Goal: Check status: Check status

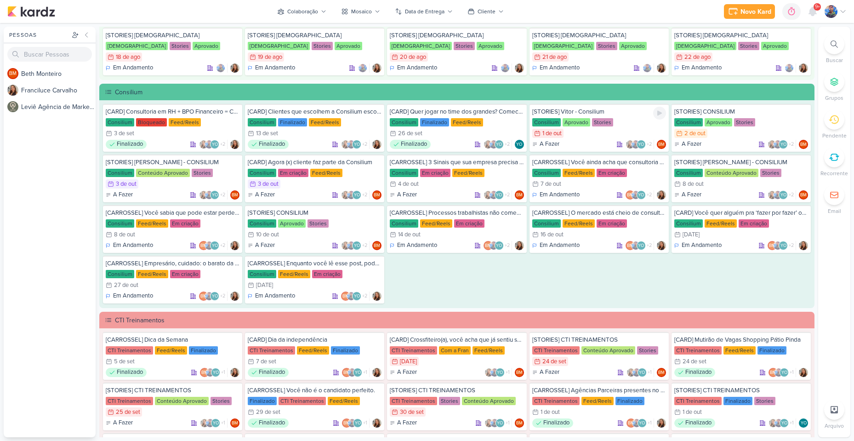
scroll to position [506, 0]
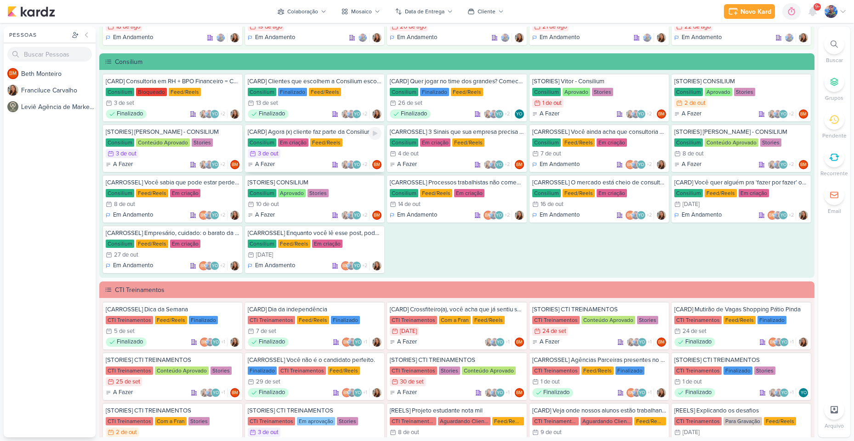
click at [330, 150] on div "3/10 [DATE]" at bounding box center [315, 153] width 134 height 9
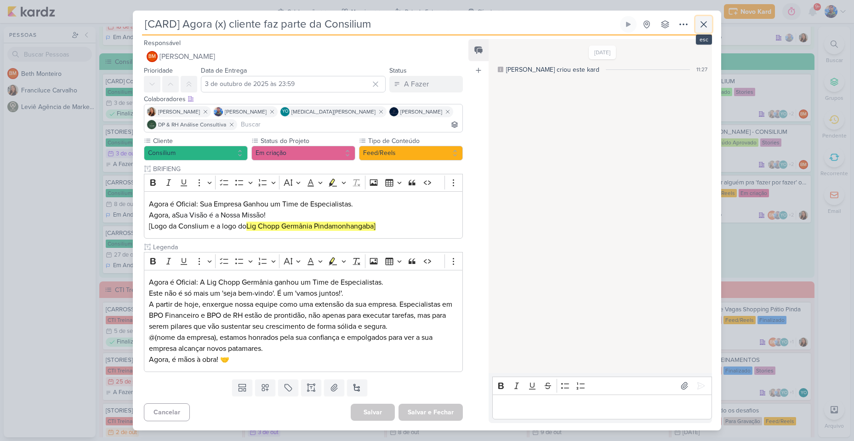
click at [702, 21] on icon at bounding box center [703, 24] width 11 height 11
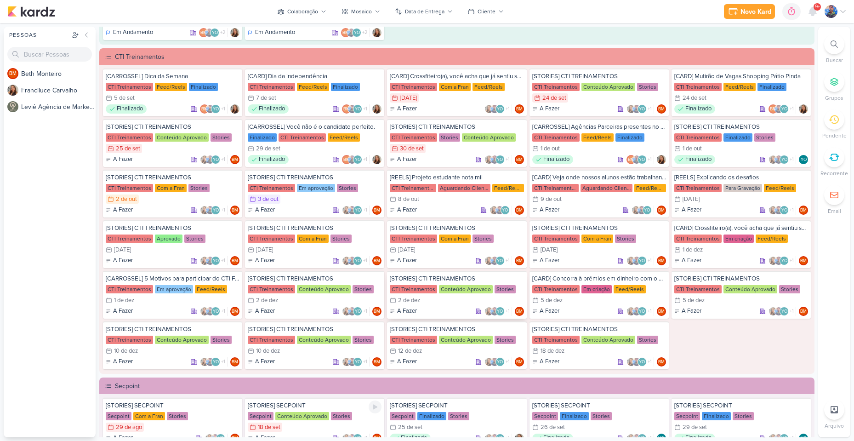
scroll to position [736, 0]
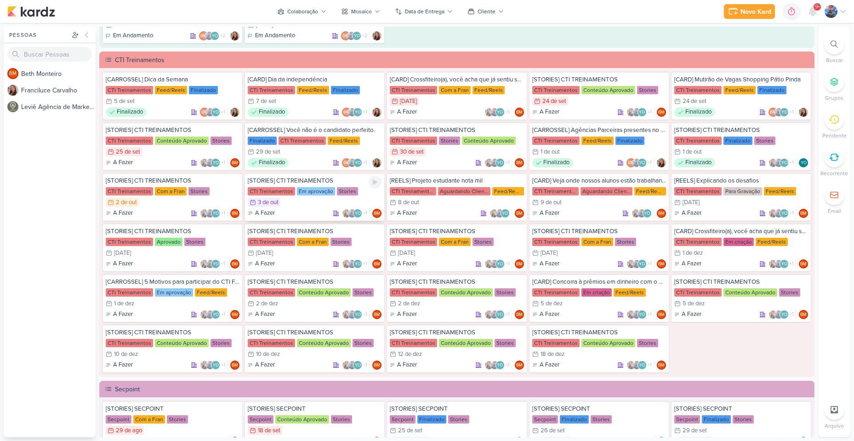
click at [293, 200] on div "3/10 [DATE]" at bounding box center [315, 202] width 134 height 9
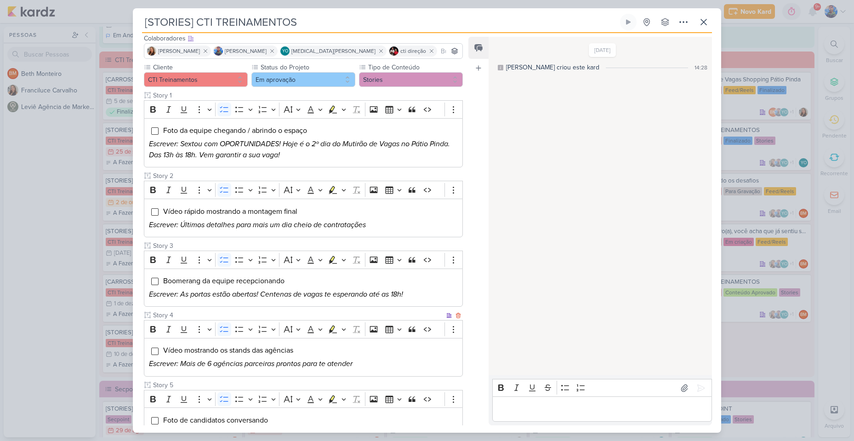
scroll to position [0, 0]
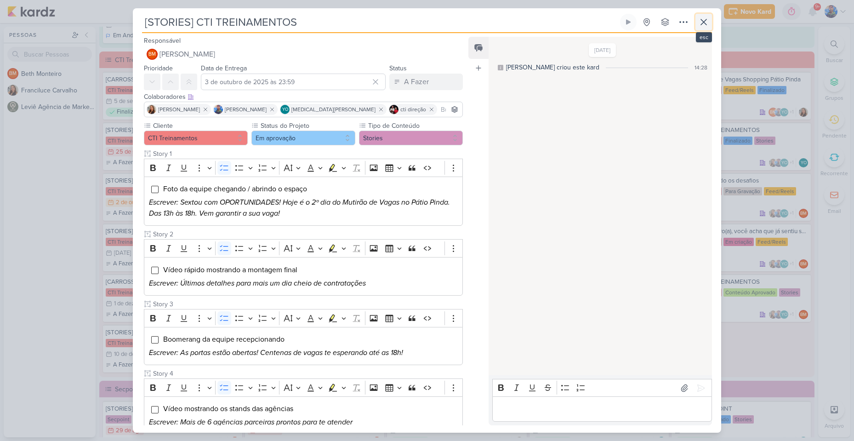
click at [700, 17] on icon at bounding box center [703, 22] width 11 height 11
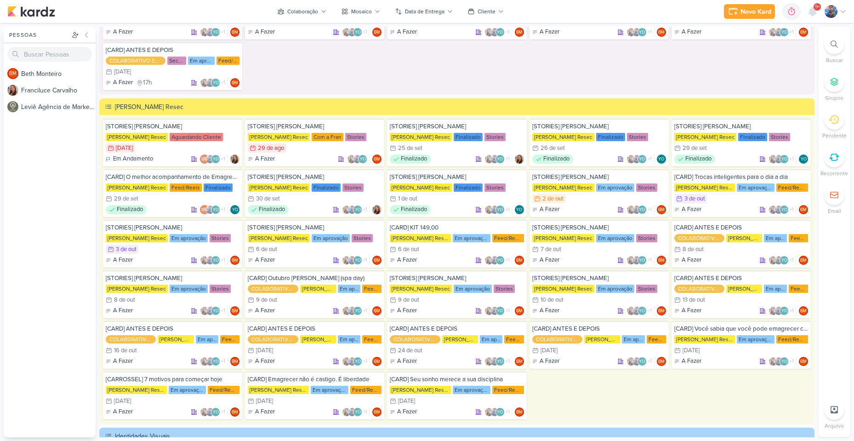
scroll to position [1333, 0]
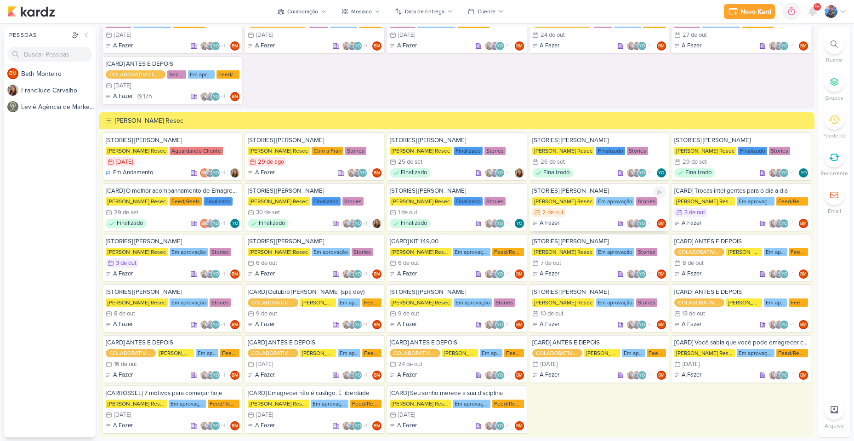
click at [561, 210] on div "2 de out" at bounding box center [552, 213] width 21 height 6
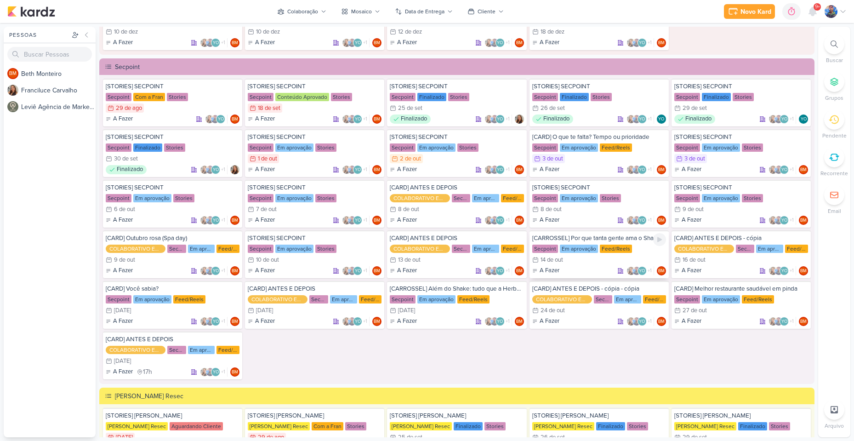
scroll to position [1057, 0]
click at [425, 154] on div "[STORIES] SECPOINT Secpoint Em aprovação Stories 2/10 [DATE] A Fazer +1" at bounding box center [456, 154] width 139 height 48
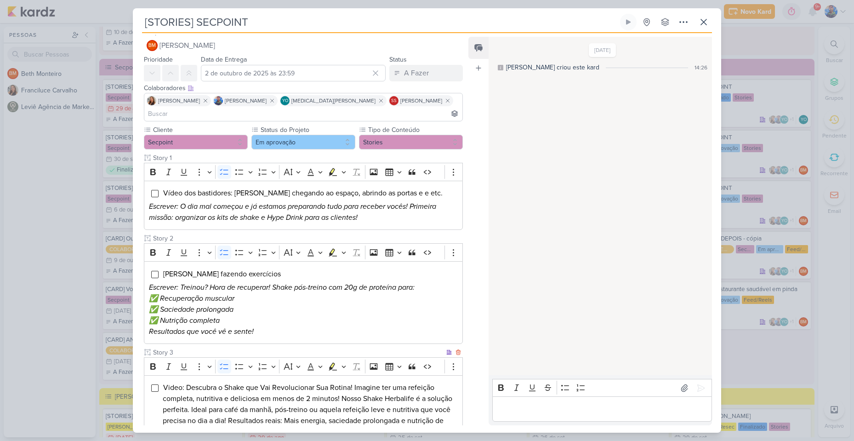
scroll to position [0, 0]
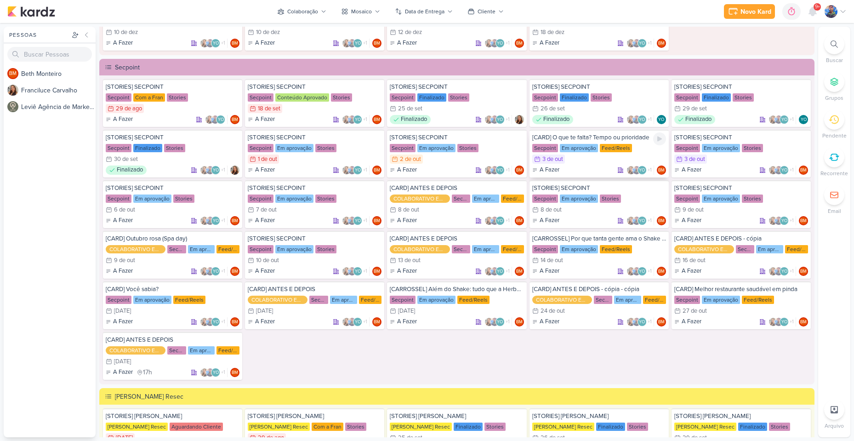
click at [579, 149] on div "Em aprovação" at bounding box center [579, 148] width 38 height 8
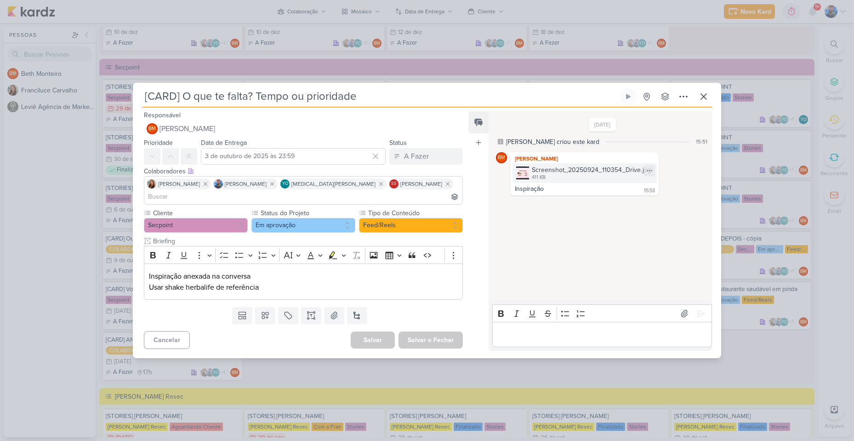
click at [532, 175] on div "Screenshot_20250924_110354_Drive.jpg" at bounding box center [592, 170] width 120 height 10
click at [565, 181] on div "411 KB" at bounding box center [592, 177] width 120 height 7
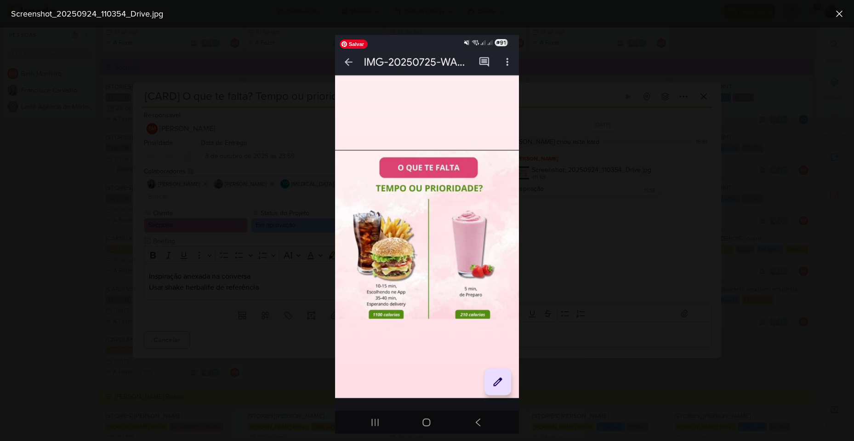
click at [638, 130] on div at bounding box center [427, 234] width 854 height 413
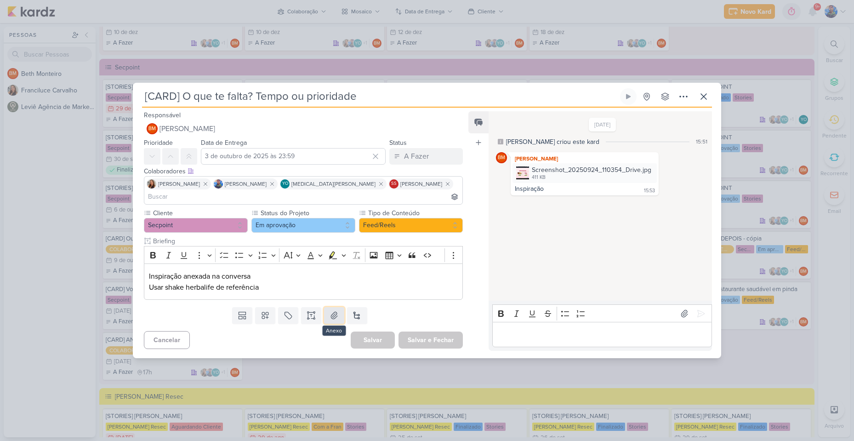
click at [331, 312] on icon at bounding box center [334, 315] width 6 height 7
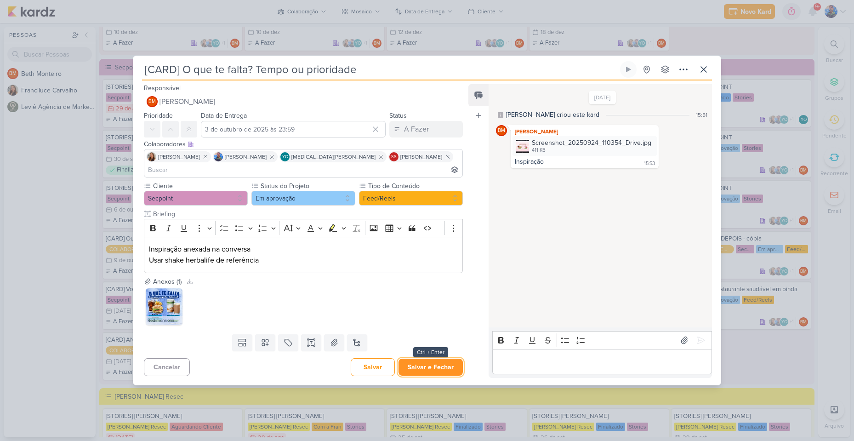
click at [424, 361] on button "Salvar e Fechar" at bounding box center [431, 367] width 64 height 17
